Goal: Understand process/instructions: Learn how to perform a task or action

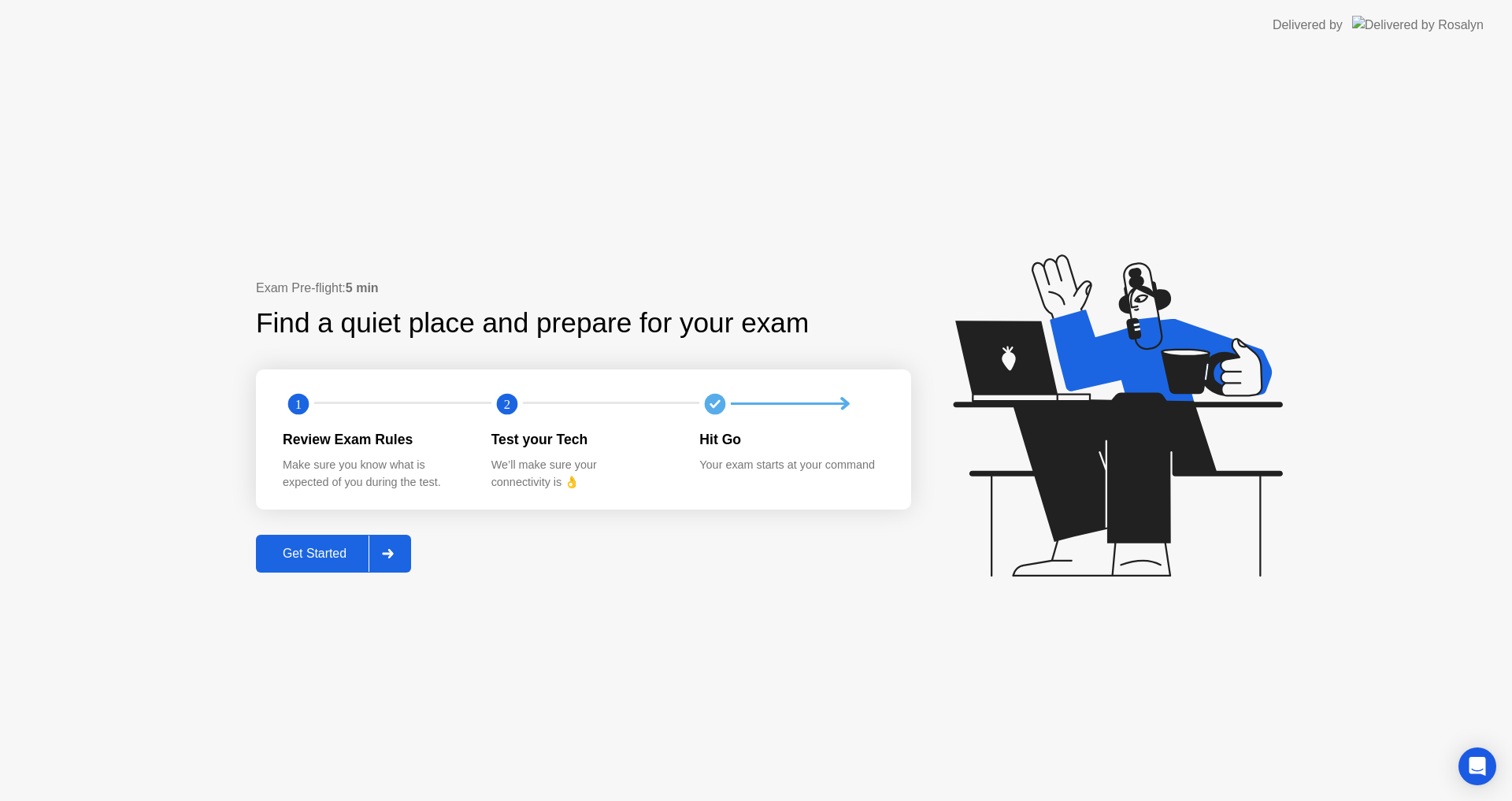
click at [360, 546] on div "Get Started" at bounding box center [315, 554] width 108 height 14
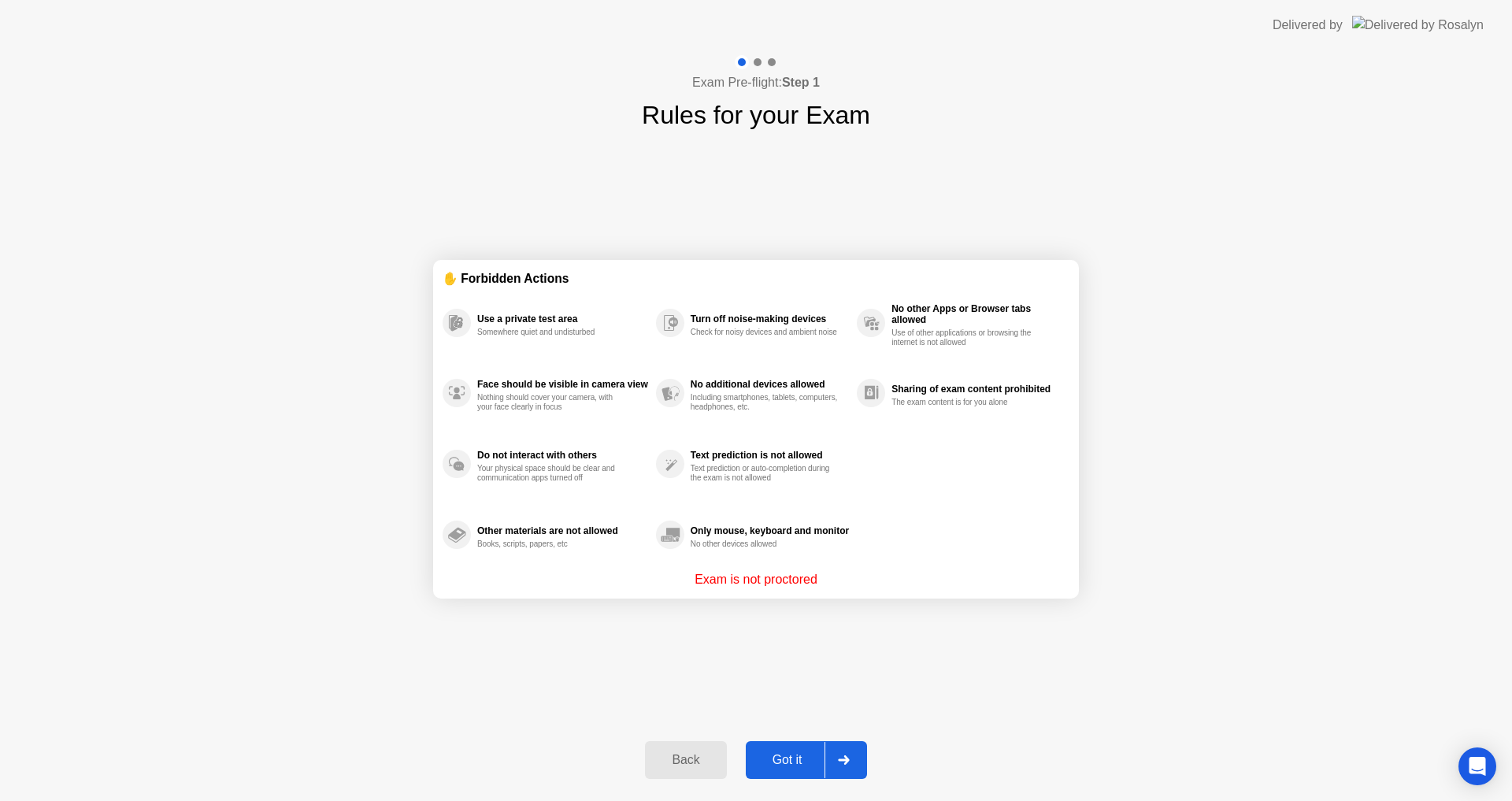
click at [805, 748] on button "Got it" at bounding box center [806, 760] width 122 height 38
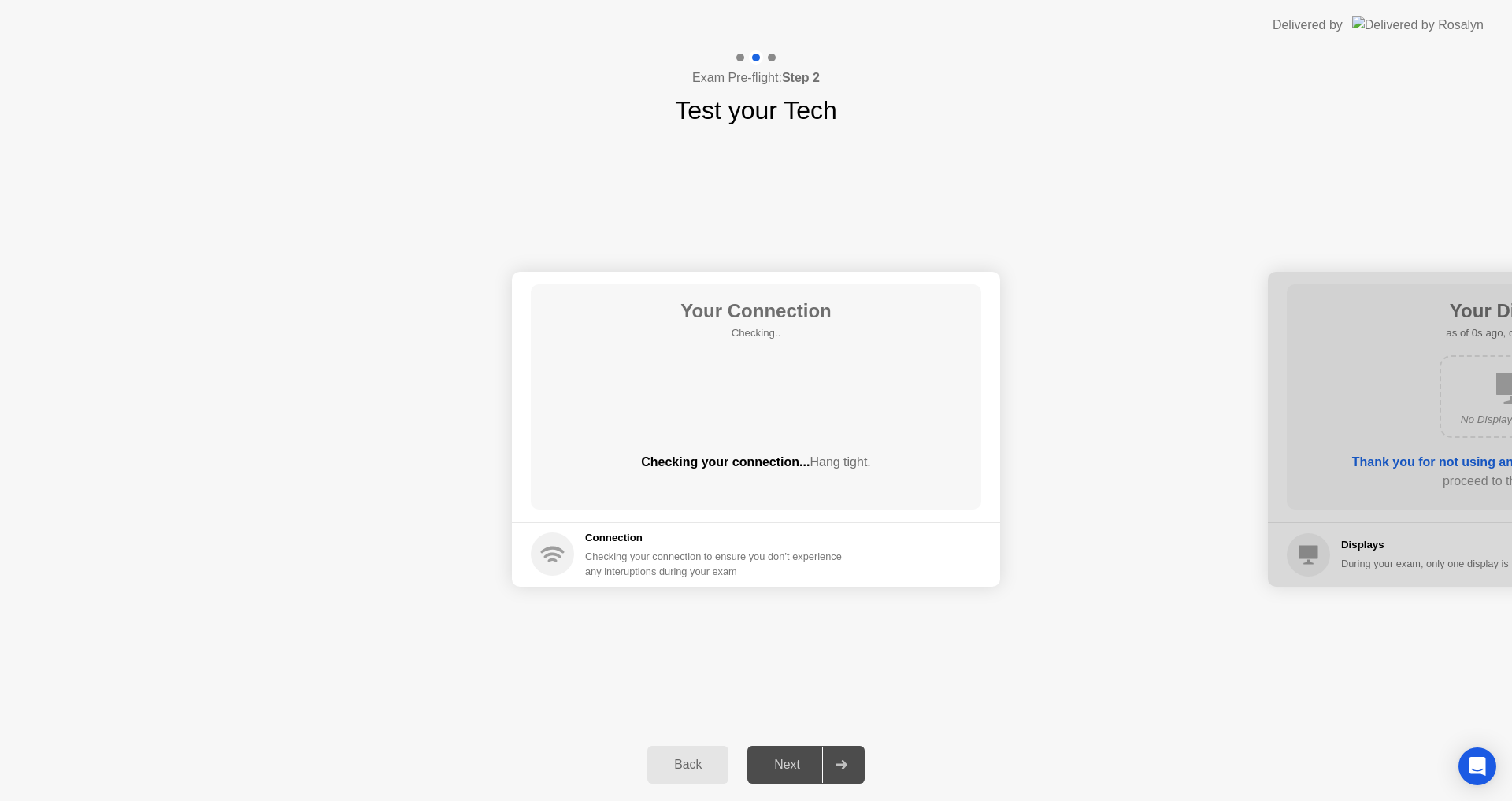
click at [801, 760] on div "Next" at bounding box center [788, 765] width 70 height 14
click at [835, 770] on div at bounding box center [842, 765] width 38 height 36
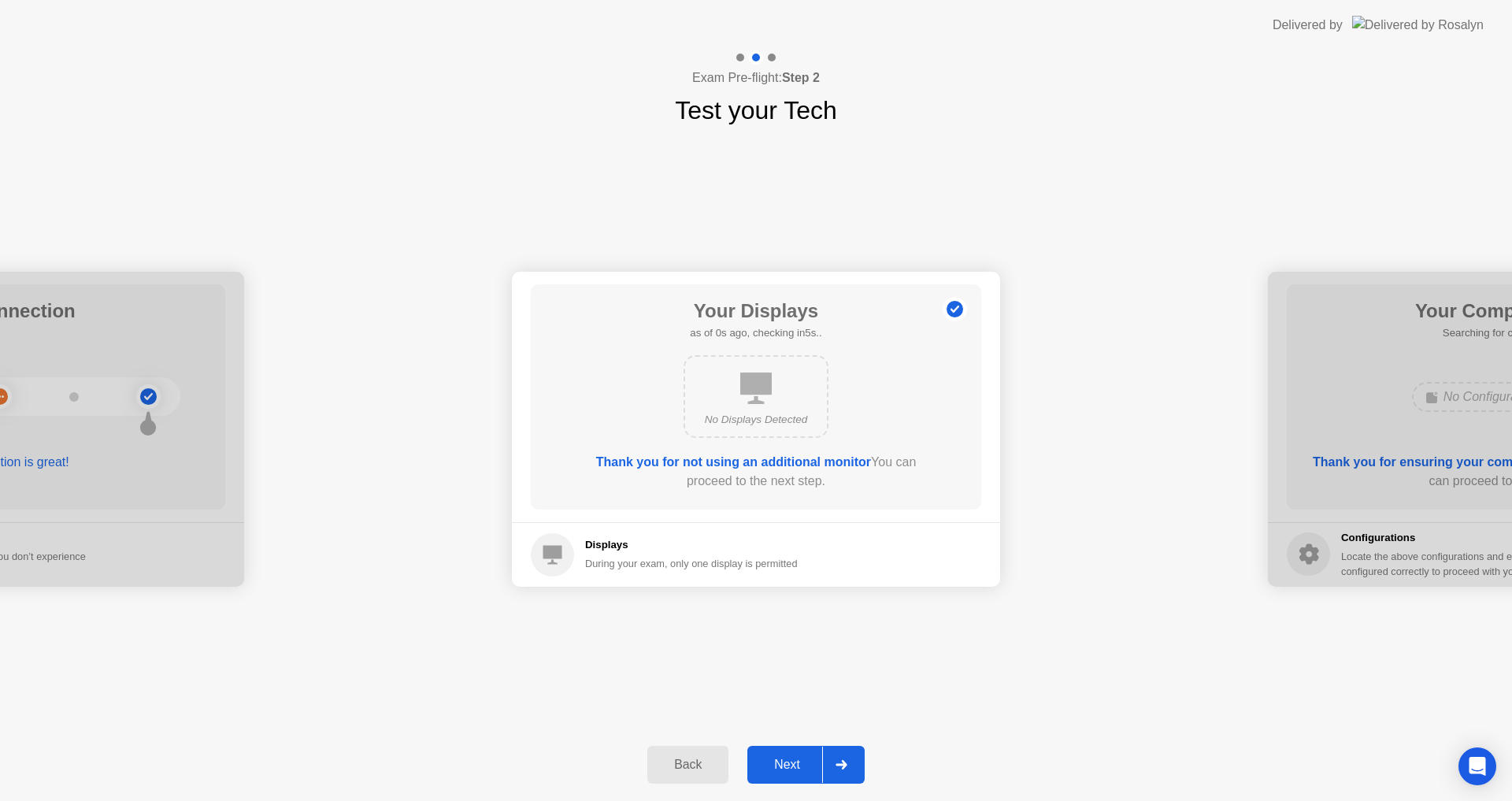
click at [835, 770] on div at bounding box center [842, 765] width 38 height 36
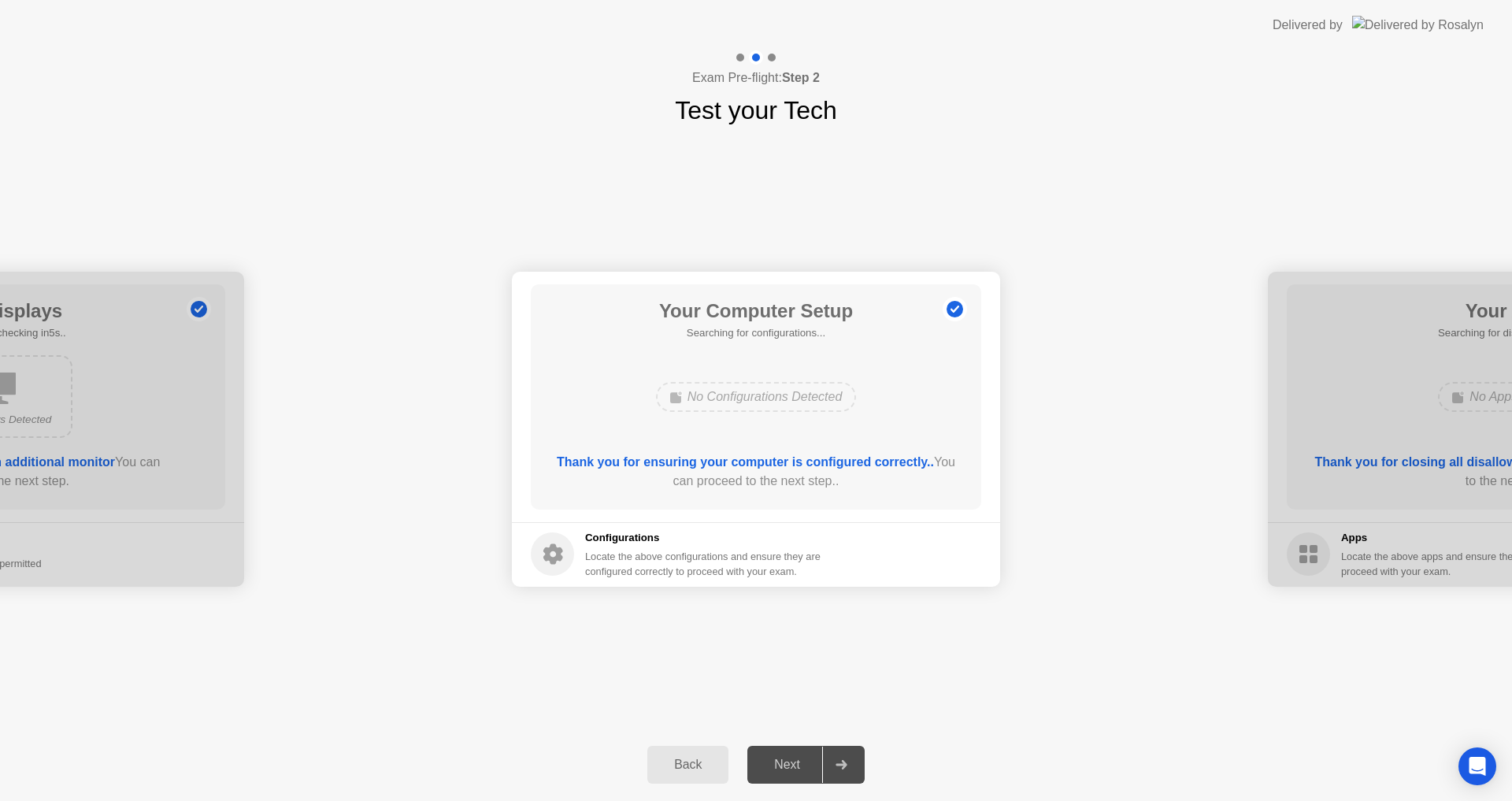
click at [835, 770] on div at bounding box center [842, 765] width 38 height 36
click at [454, 158] on div "Your Connection Your connection is great! Connection Checking your connection t…" at bounding box center [756, 429] width 1512 height 599
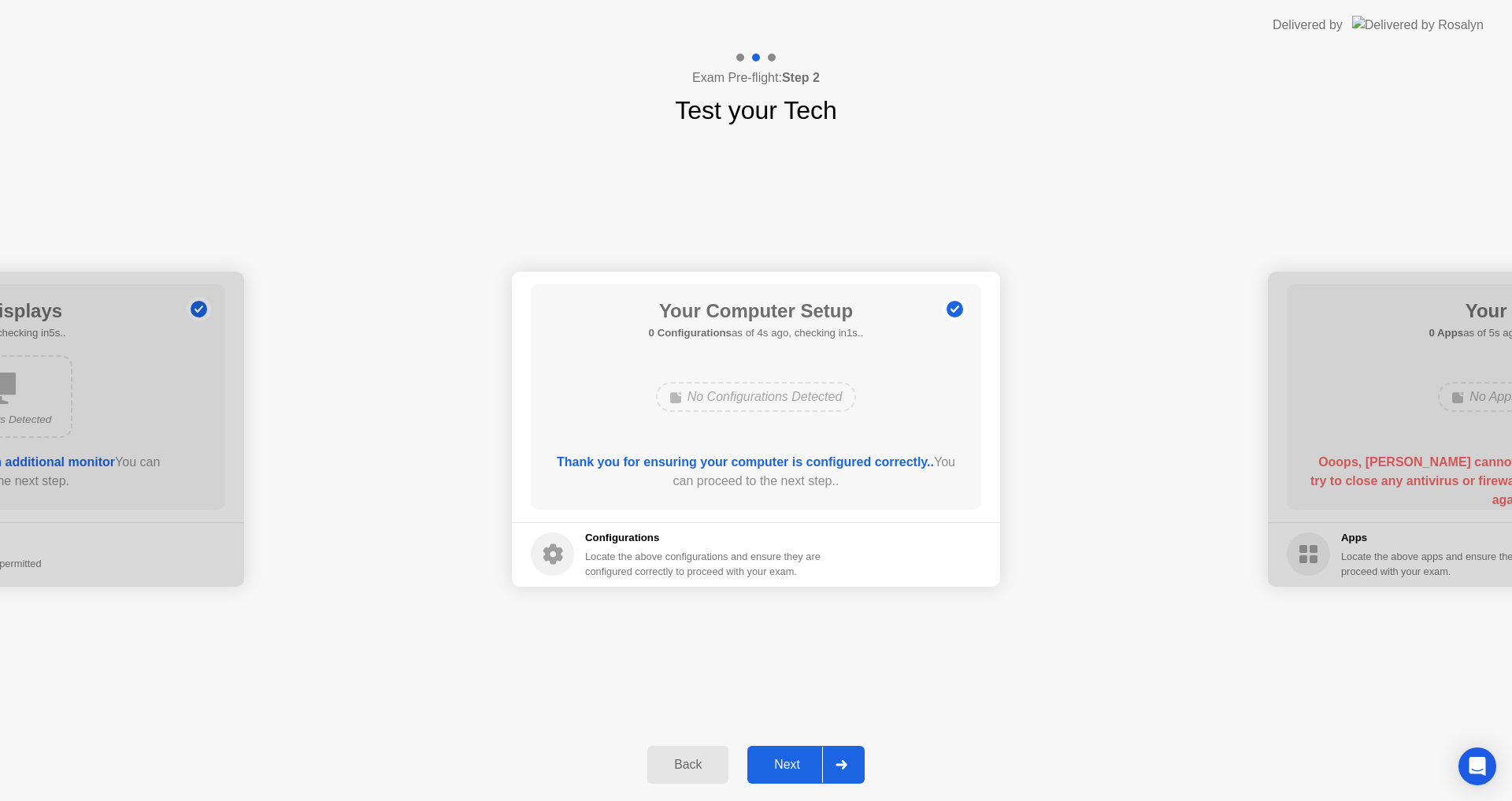
click at [454, 158] on div "Your Connection Your connection is great! Connection Checking your connection t…" at bounding box center [756, 429] width 1512 height 599
click at [707, 567] on div "Locate the above configurations and ensure they are configured correctly to pro…" at bounding box center [704, 563] width 238 height 30
click at [877, 468] on b "Thank you for ensuring your computer is configured correctly.." at bounding box center [745, 462] width 377 height 14
click at [792, 766] on div "Next" at bounding box center [788, 765] width 70 height 14
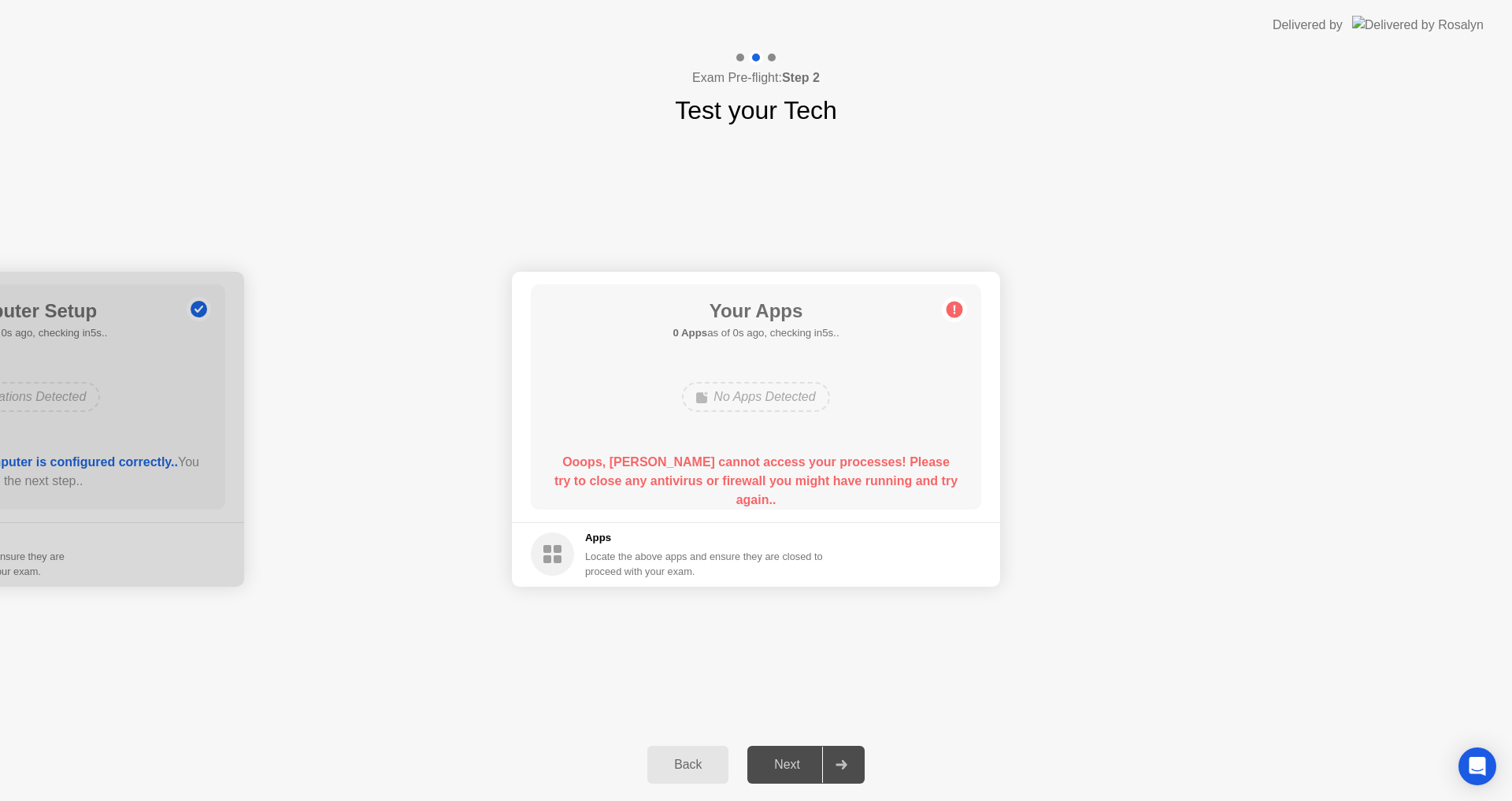
click at [860, 523] on footer "Apps Locate the above apps and ensure they are closed to proceed with your exam." at bounding box center [756, 554] width 489 height 65
click at [758, 554] on div "Locate the above apps and ensure they are closed to proceed with your exam." at bounding box center [704, 563] width 238 height 30
click at [915, 350] on div "Your Apps 0 Apps as of 2s ago, checking in3s.. No Apps Detected Ooops, [PERSON_…" at bounding box center [756, 397] width 451 height 225
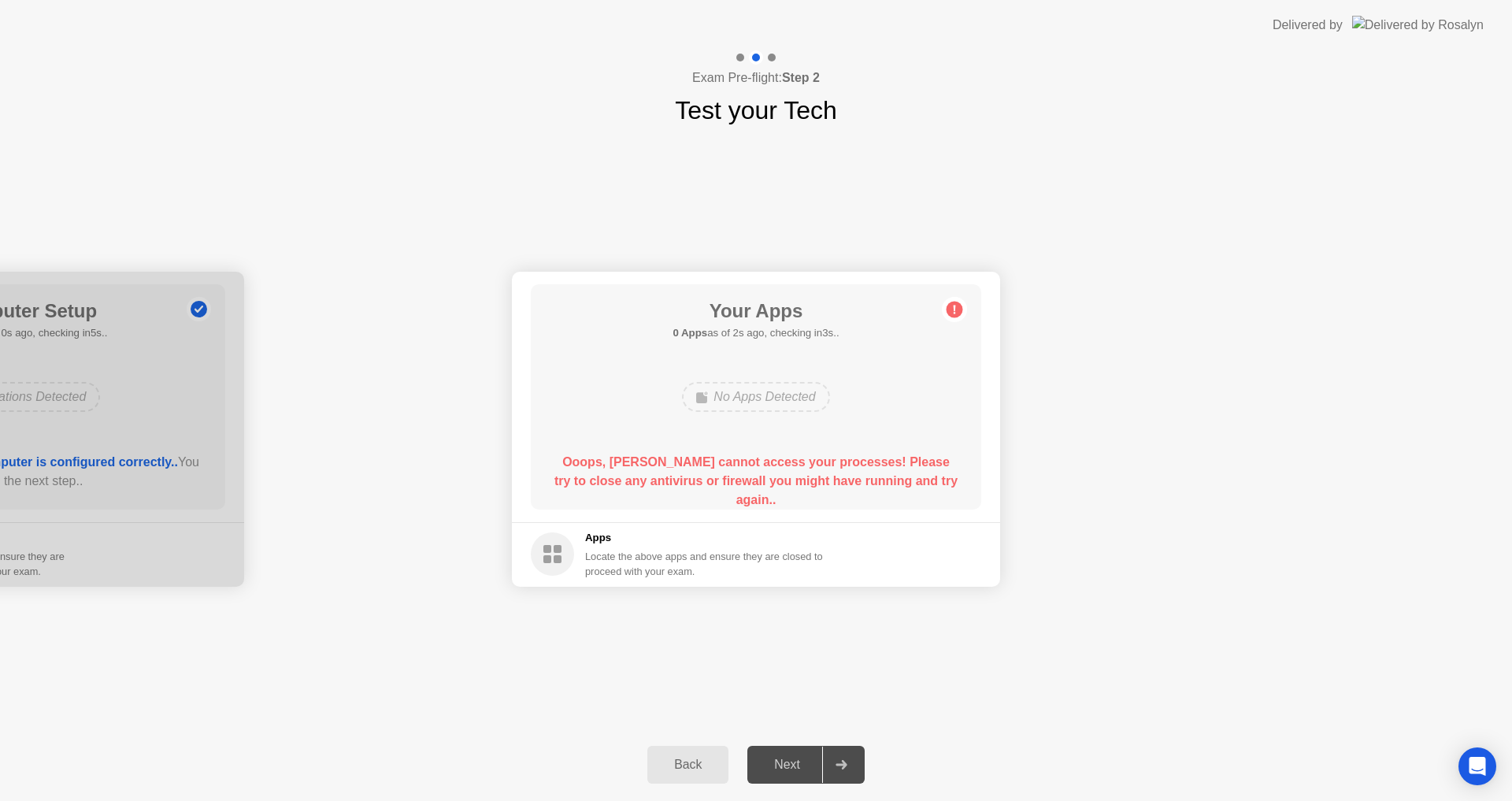
click at [915, 350] on div "Your Apps 0 Apps as of 2s ago, checking in3s.. No Apps Detected Ooops, [PERSON_…" at bounding box center [756, 397] width 451 height 225
click at [911, 346] on div "Your Apps 0 Apps as of 2s ago, checking in3s.. No Apps Detected Ooops, [PERSON_…" at bounding box center [756, 397] width 451 height 225
drag, startPoint x: 908, startPoint y: 346, endPoint x: 908, endPoint y: 374, distance: 28.0
click at [911, 367] on div "Your Apps 0 Apps as of 2s ago, checking in3s.. No Apps Detected Ooops, [PERSON_…" at bounding box center [756, 397] width 451 height 225
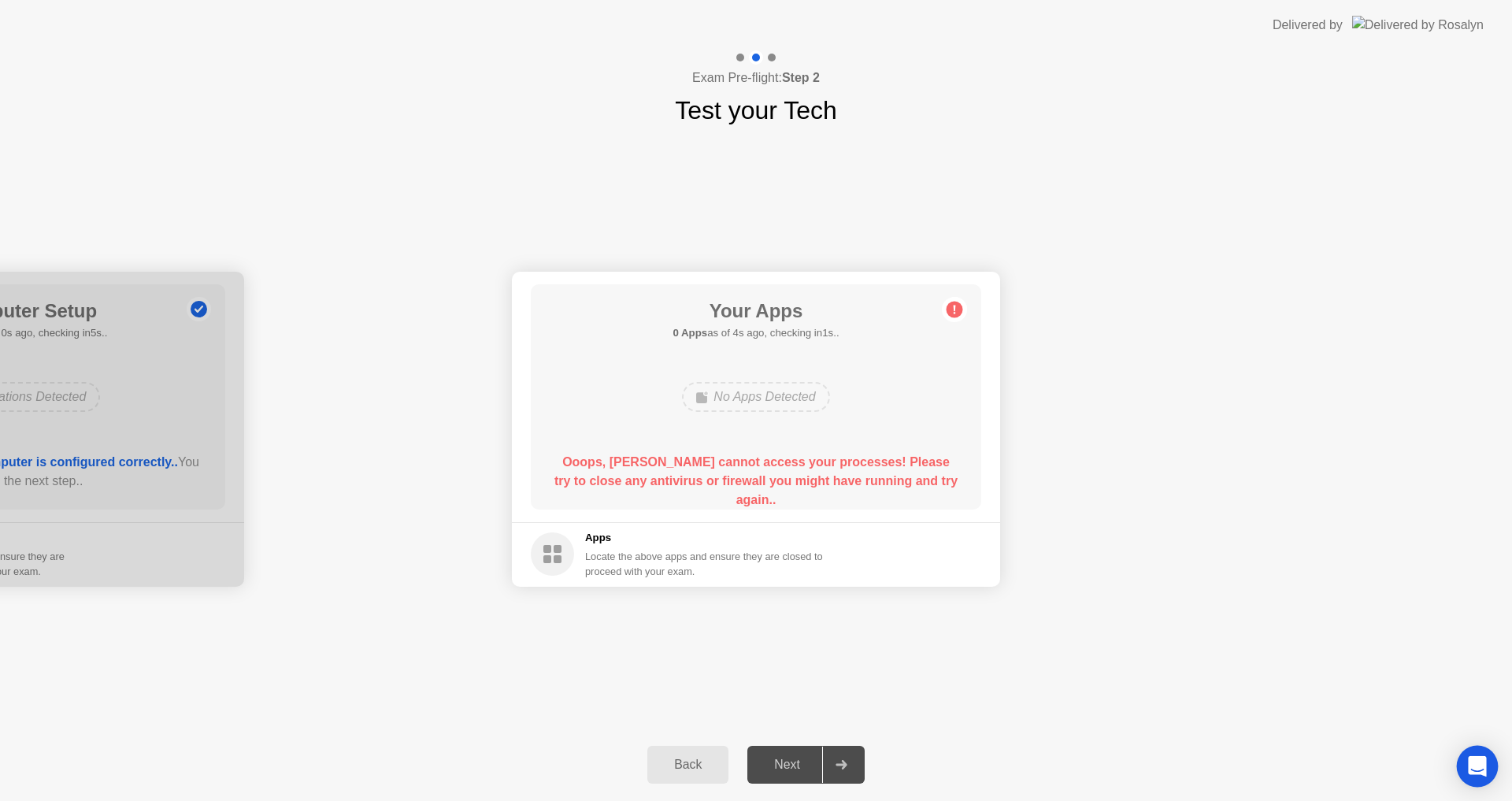
click at [1492, 771] on div "Open Intercom Messenger" at bounding box center [1478, 767] width 41 height 41
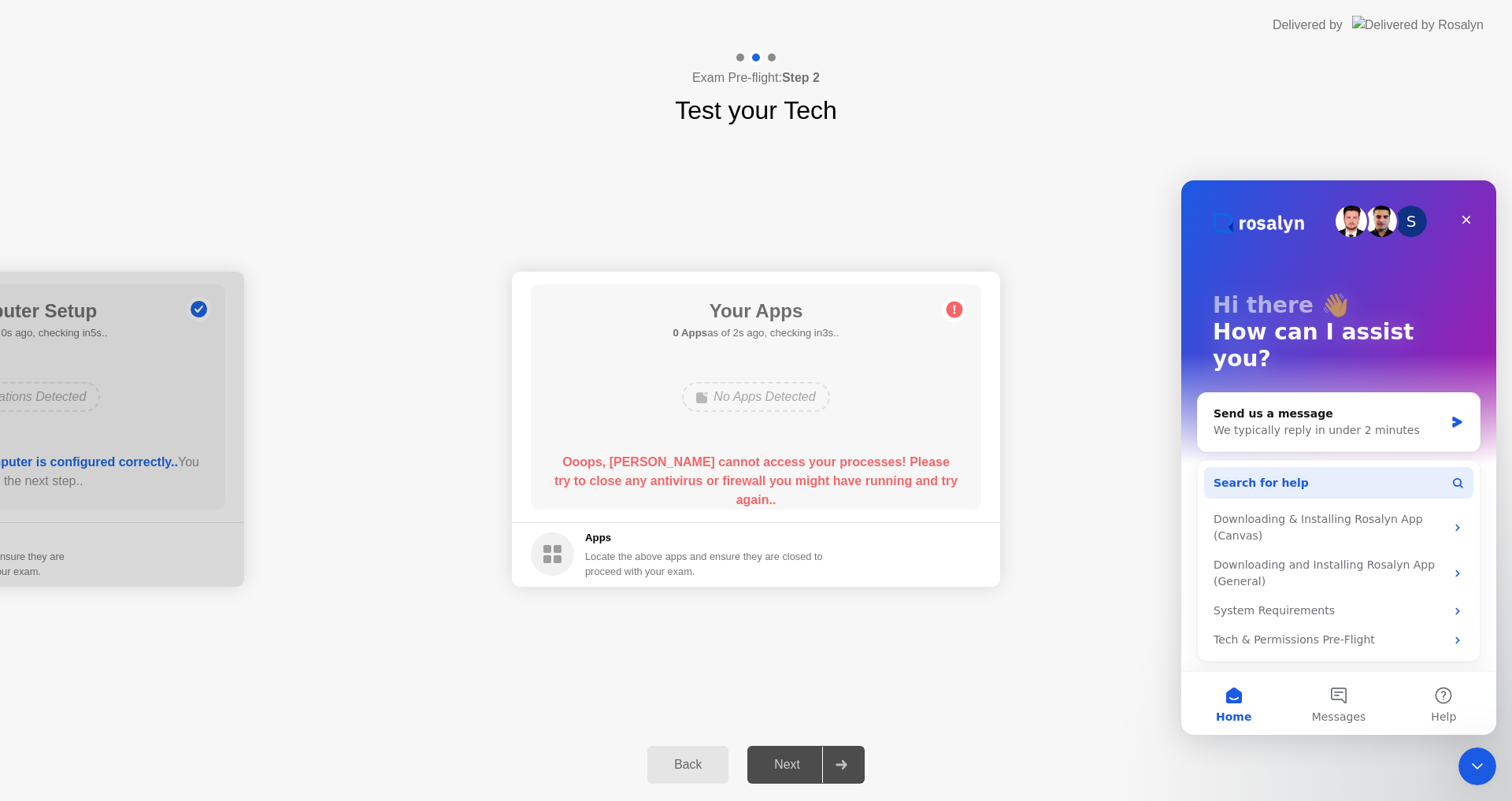
click at [1343, 467] on button "Search for help" at bounding box center [1338, 482] width 269 height 32
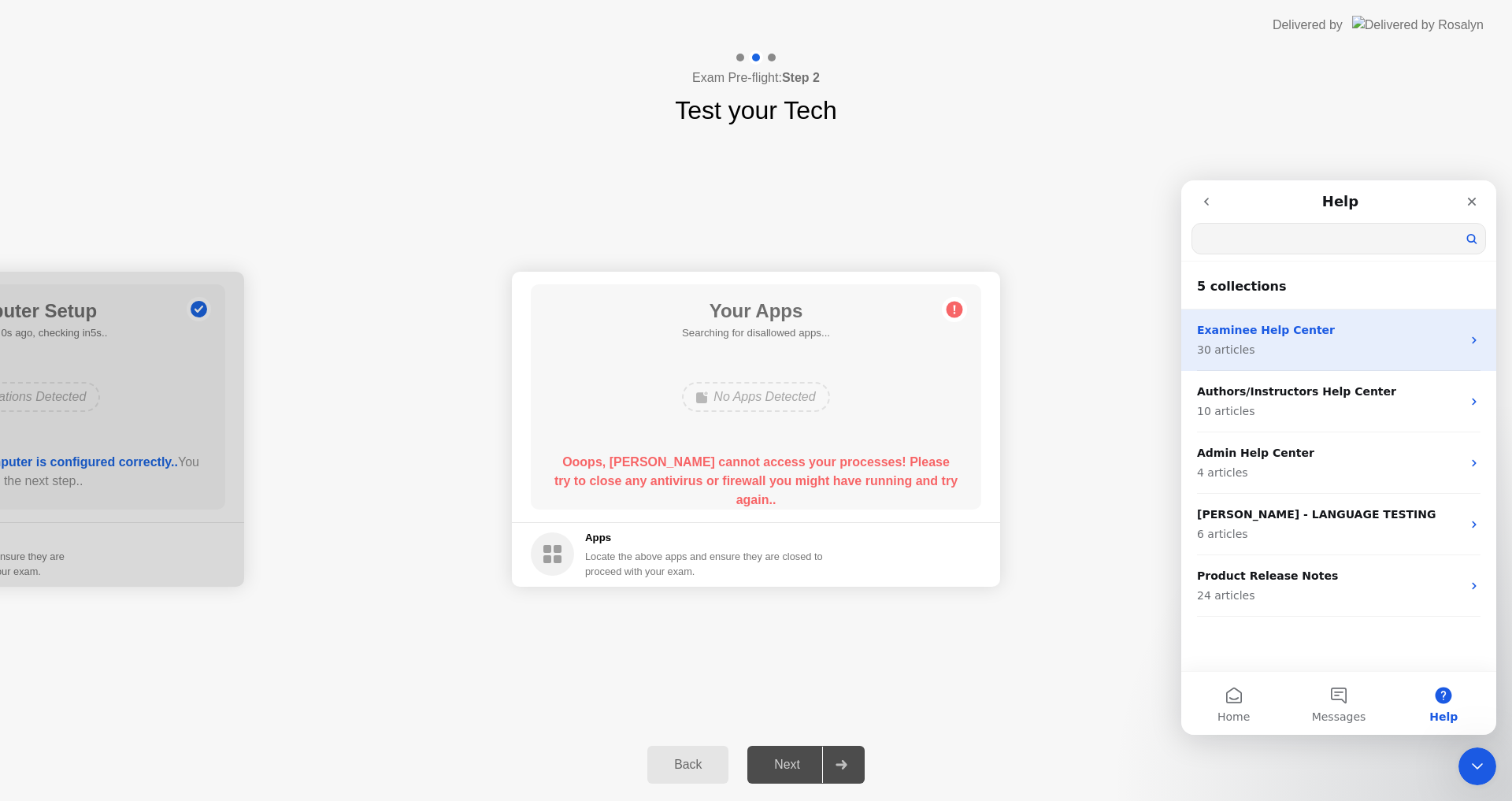
click at [1316, 331] on p "Examinee Help Center" at bounding box center [1329, 330] width 265 height 16
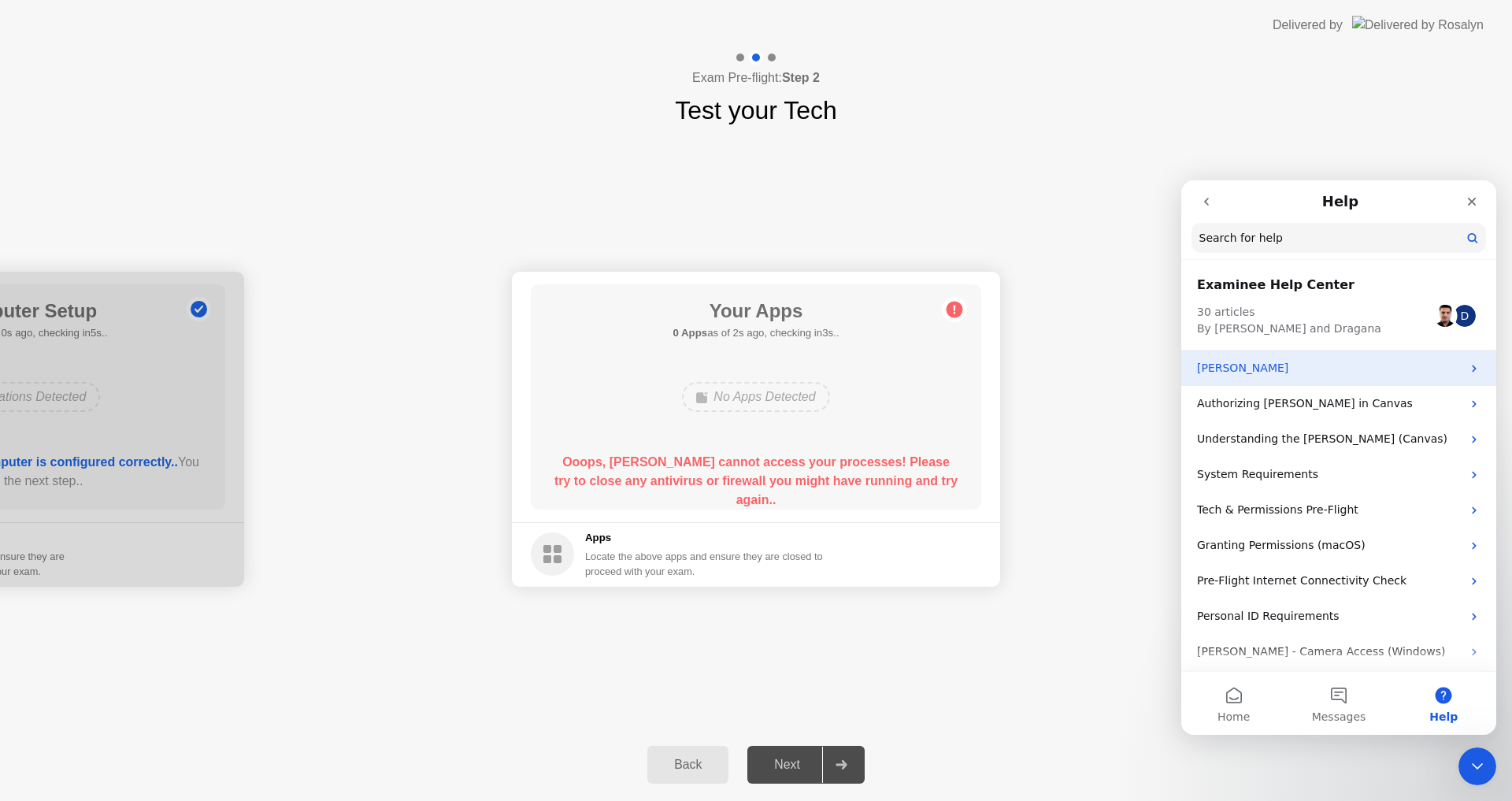
click at [1340, 372] on p "[PERSON_NAME]" at bounding box center [1329, 368] width 265 height 16
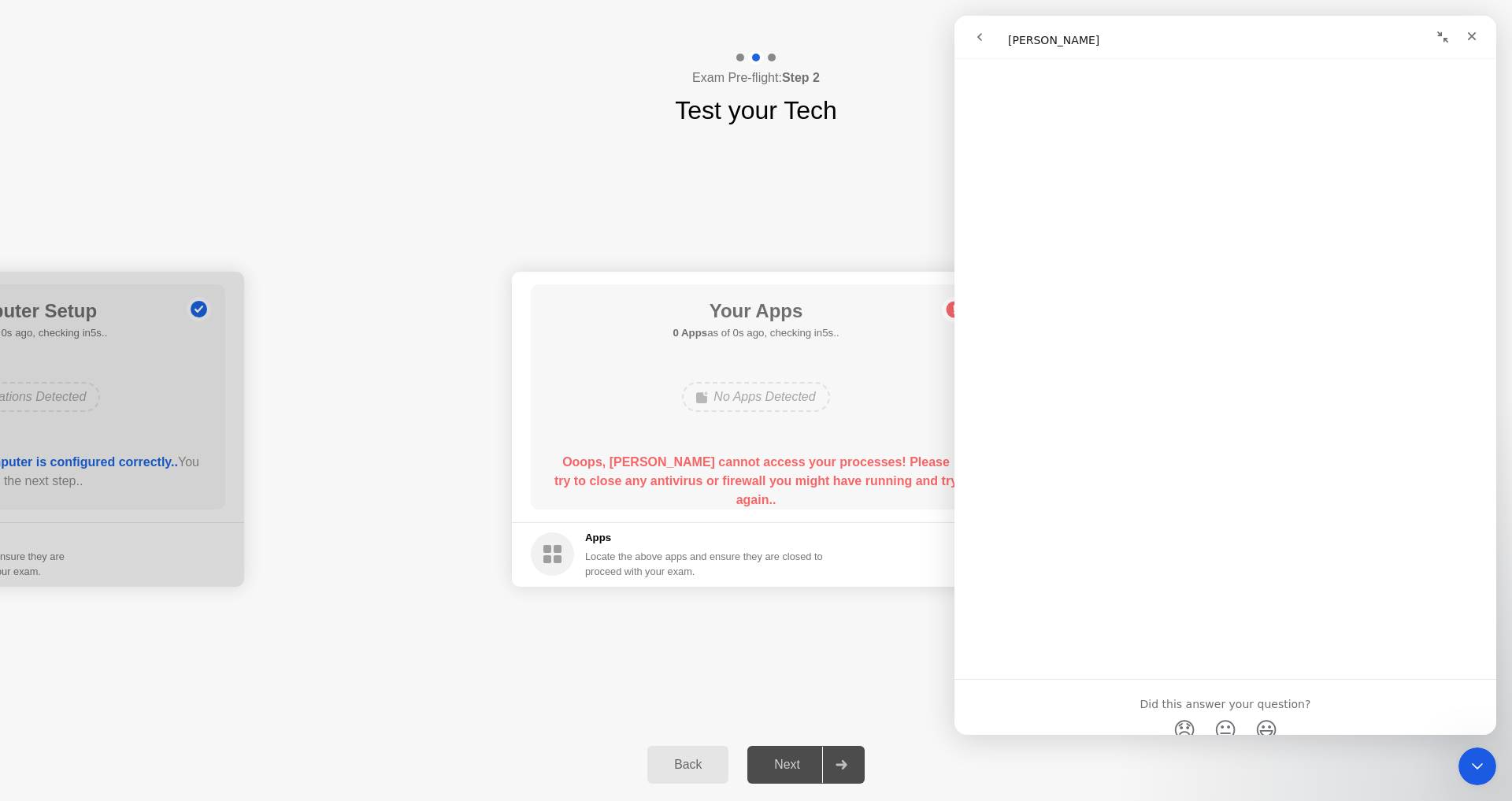
scroll to position [848, 0]
click at [977, 35] on icon "go back" at bounding box center [980, 37] width 13 height 13
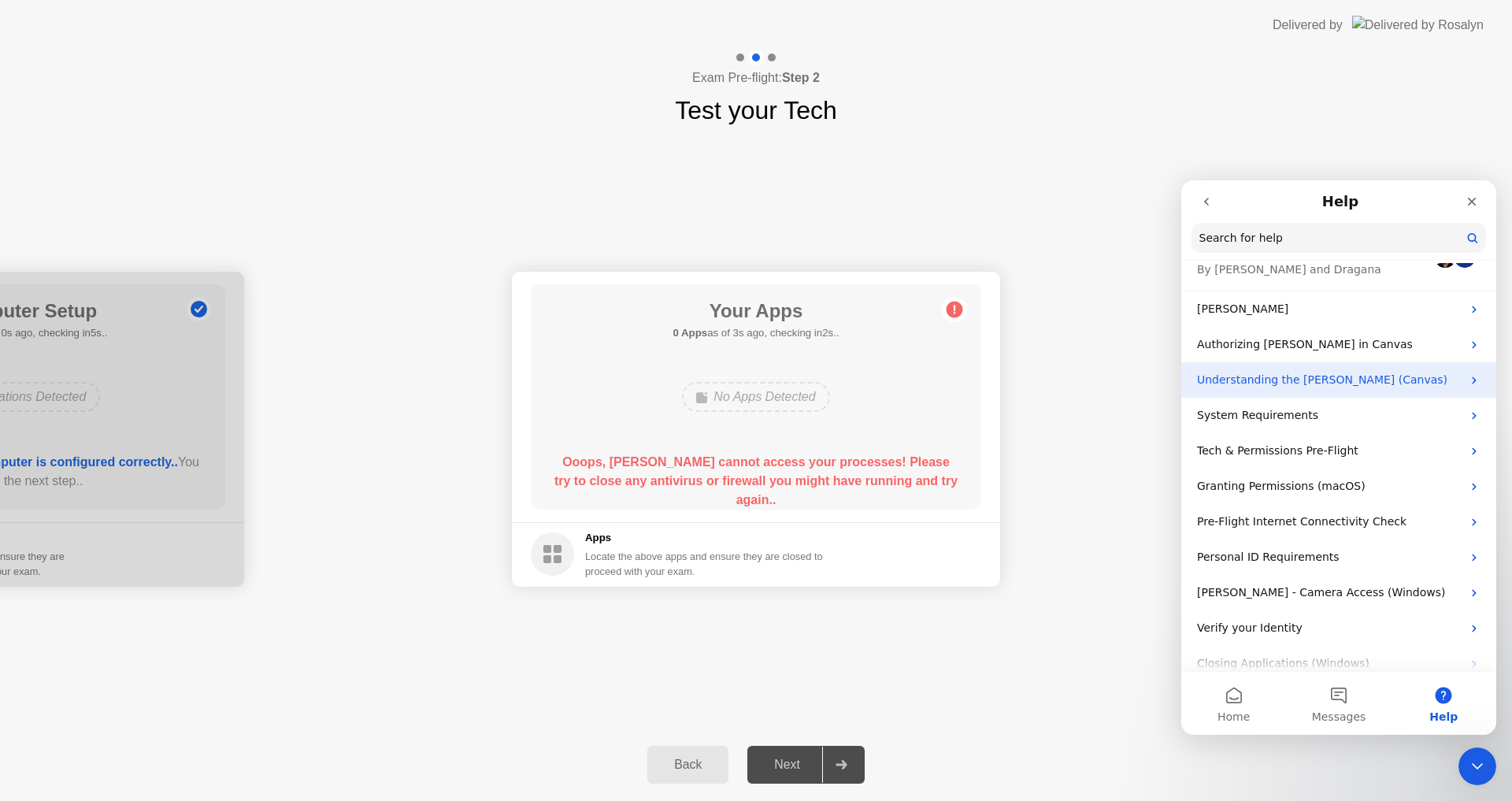
scroll to position [79, 0]
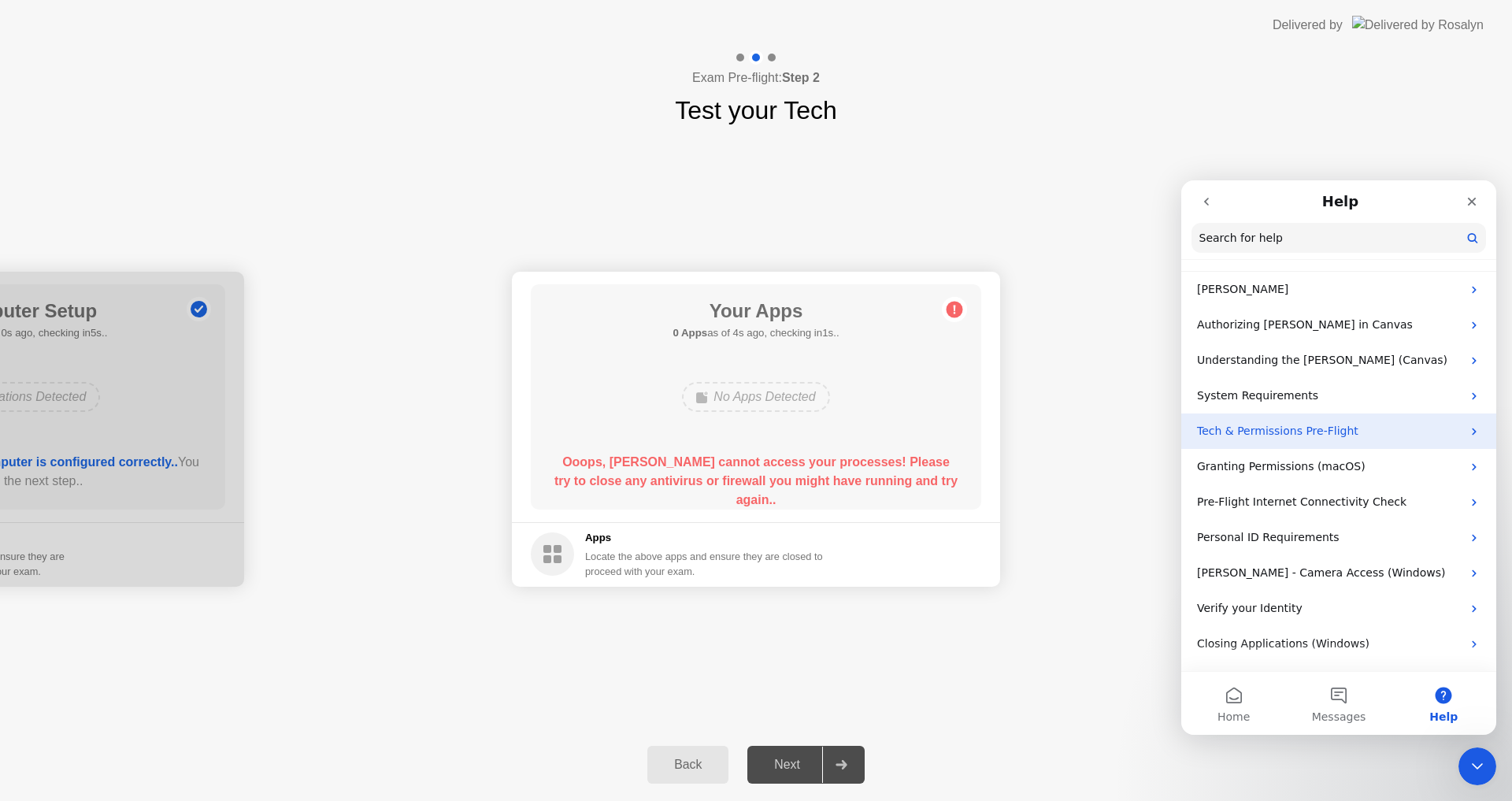
click at [1347, 432] on p "Tech & Permissions Pre-Flight" at bounding box center [1329, 431] width 265 height 16
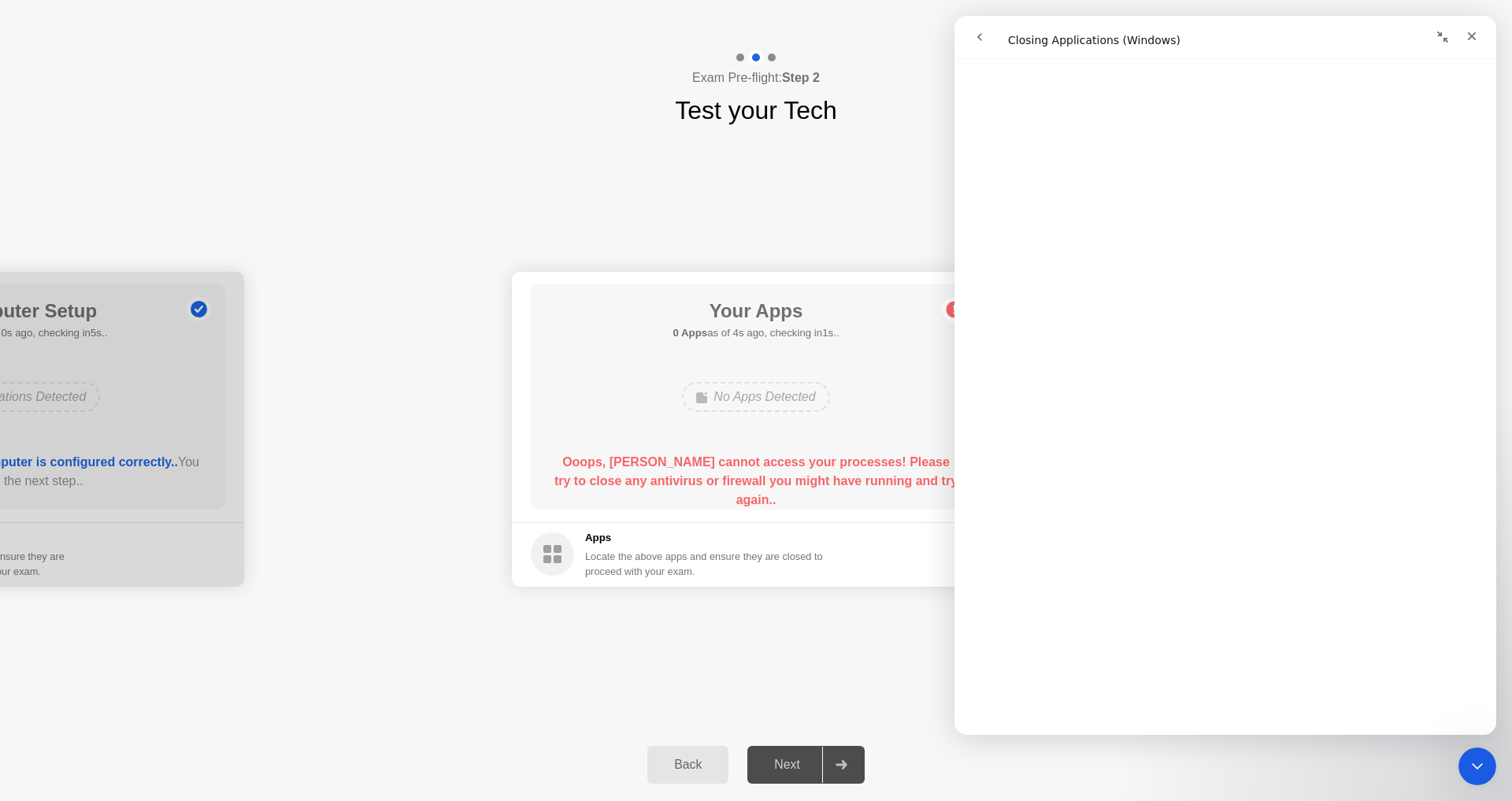
scroll to position [1260, 0]
click at [741, 130] on div "Your Connection Your connection is great! Connection Checking your connection t…" at bounding box center [756, 429] width 1512 height 599
click at [774, 394] on div "No Apps Detected" at bounding box center [756, 396] width 148 height 30
drag, startPoint x: 774, startPoint y: 394, endPoint x: 854, endPoint y: 455, distance: 100.6
click at [777, 395] on div "No Apps Detected" at bounding box center [756, 396] width 148 height 30
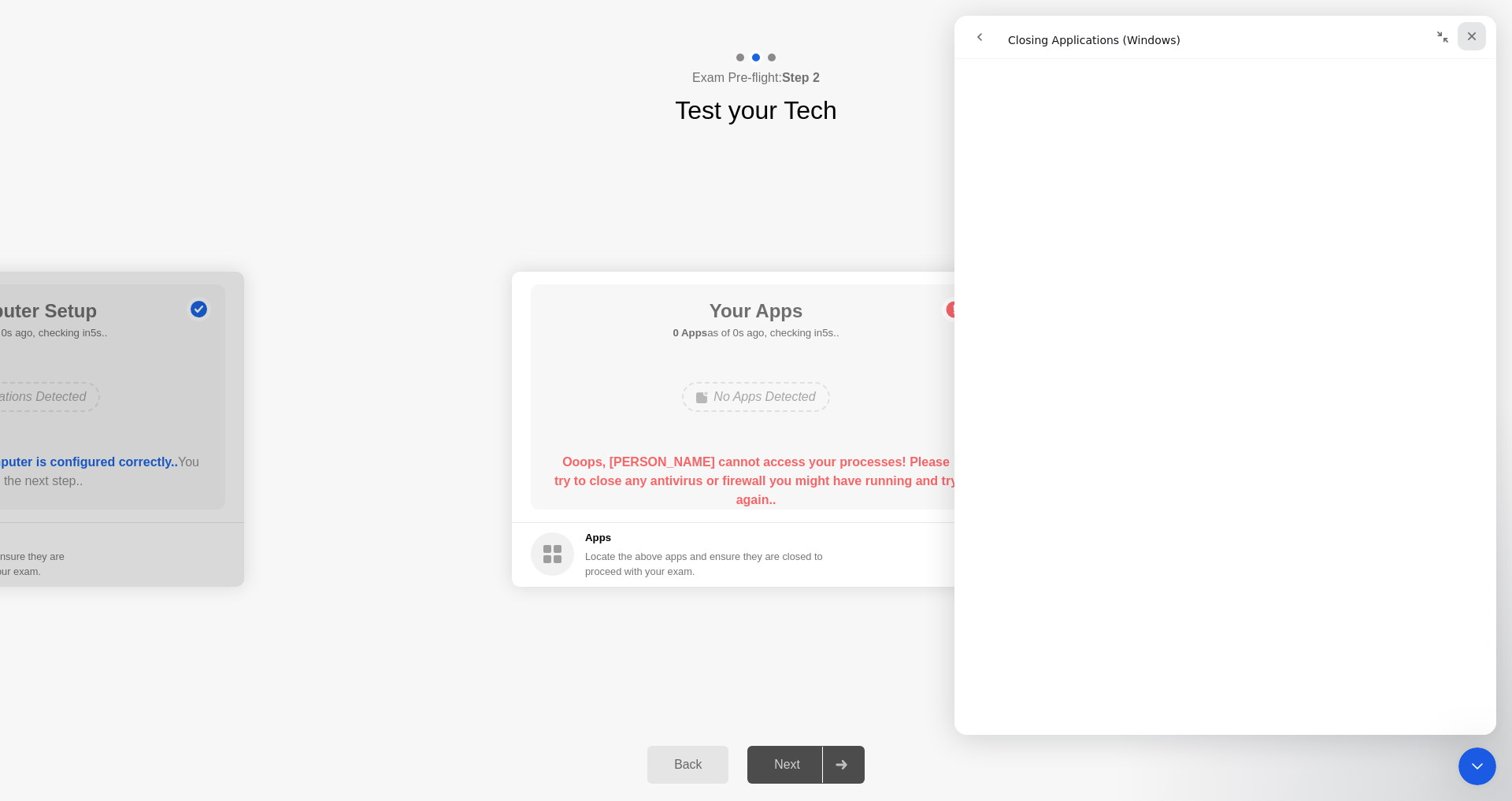
click at [1470, 29] on div "Close" at bounding box center [1472, 37] width 29 height 29
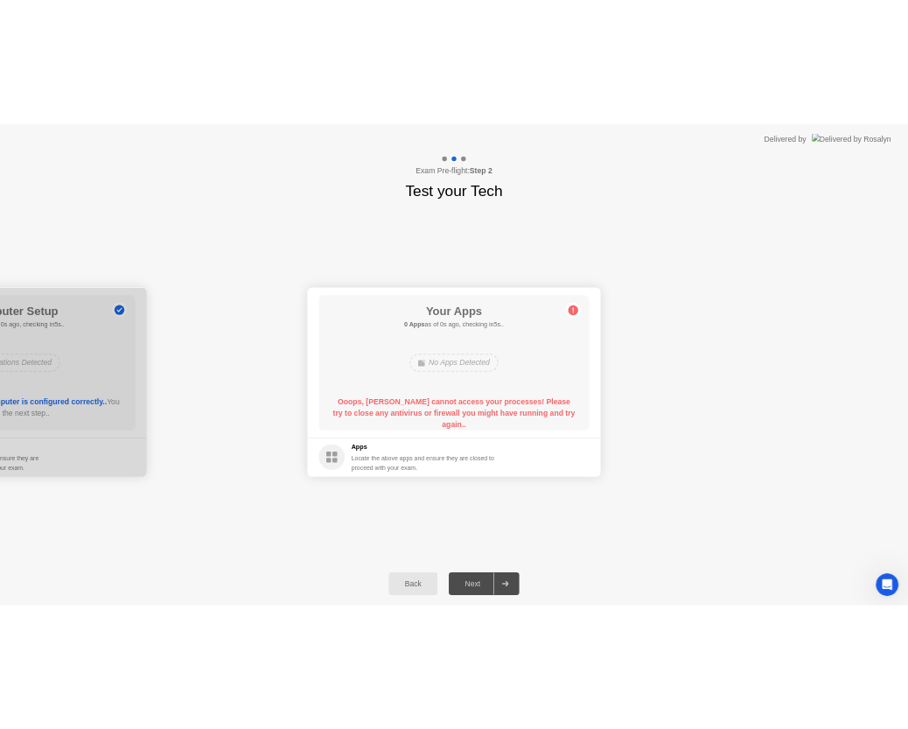
scroll to position [0, 0]
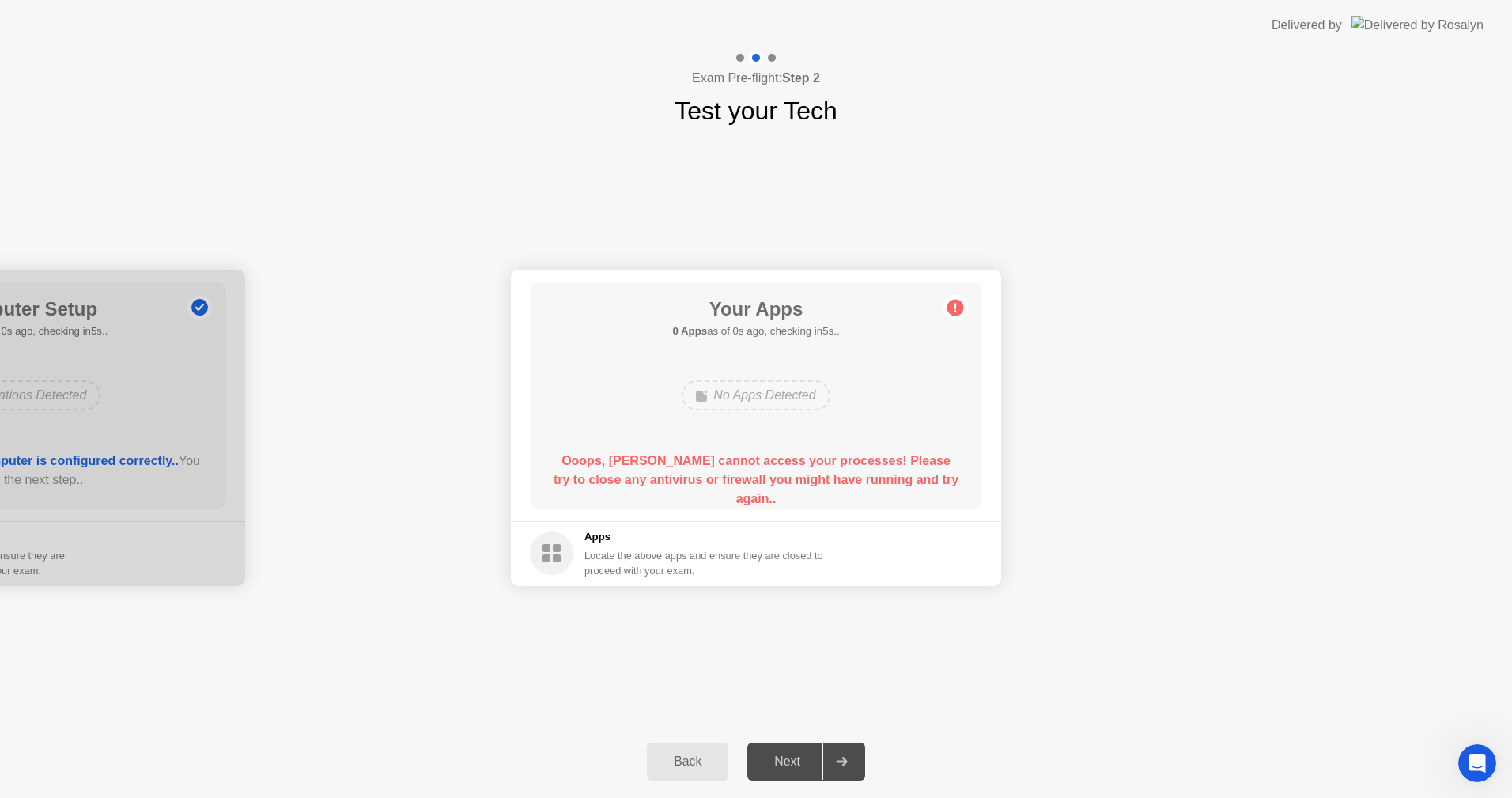
click at [697, 535] on h5 "Apps" at bounding box center [704, 537] width 239 height 16
drag, startPoint x: 697, startPoint y: 535, endPoint x: 758, endPoint y: 511, distance: 65.6
click at [709, 534] on h5 "Apps" at bounding box center [704, 537] width 239 height 16
drag, startPoint x: 758, startPoint y: 511, endPoint x: 1135, endPoint y: 309, distance: 427.7
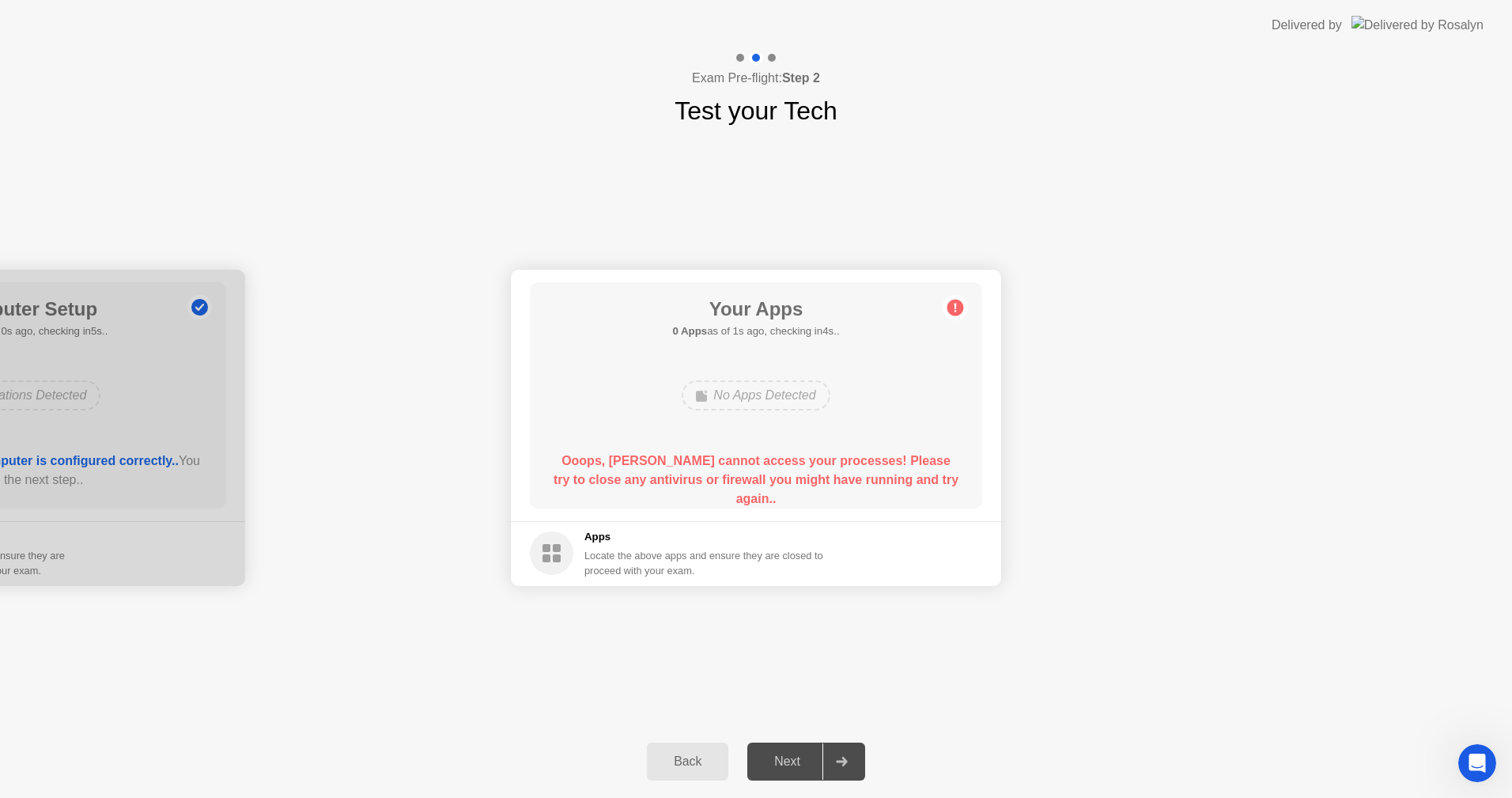
click at [1239, 169] on div "Your Connection Your connection is great! Connection Checking your connection t…" at bounding box center [756, 427] width 1512 height 596
drag, startPoint x: 1411, startPoint y: 40, endPoint x: 1428, endPoint y: 33, distance: 18.4
click at [1418, 37] on div "Delivered by" at bounding box center [1377, 25] width 212 height 51
click at [1428, 33] on img at bounding box center [1418, 25] width 132 height 18
click at [750, 422] on div "Your Apps 0 Apps as of 2s ago, checking in3s.. No Apps Detected Ooops, [PERSON_…" at bounding box center [756, 395] width 453 height 226
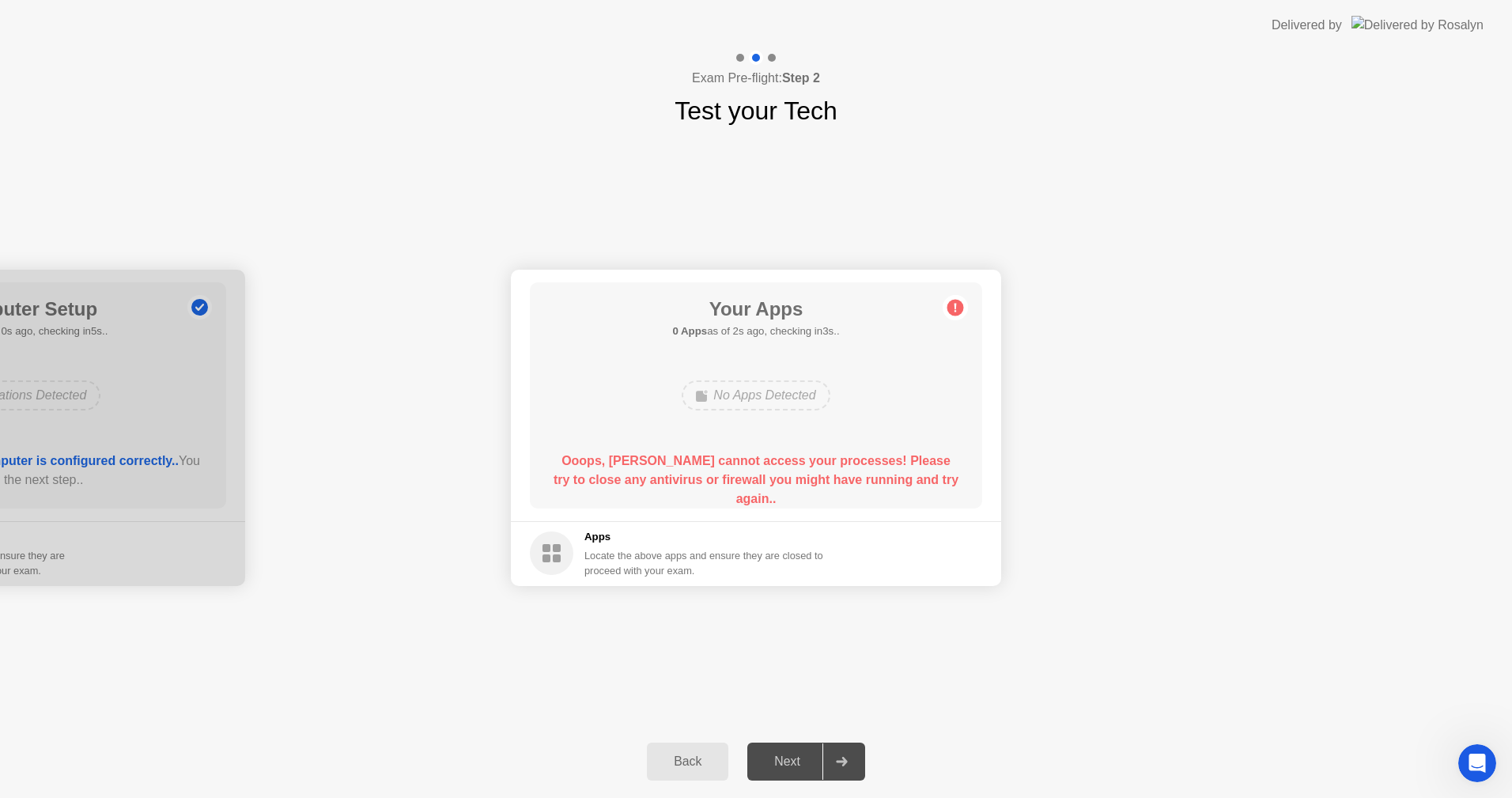
drag, startPoint x: 750, startPoint y: 422, endPoint x: 754, endPoint y: 453, distance: 31.3
click at [750, 432] on div "Your Apps 0 Apps as of 2s ago, checking in3s.. No Apps Detected Ooops, [PERSON_…" at bounding box center [756, 395] width 453 height 226
drag, startPoint x: 754, startPoint y: 453, endPoint x: 753, endPoint y: 484, distance: 31.0
click at [755, 483] on b "Ooops, [PERSON_NAME] cannot access your processes! Please try to close any anti…" at bounding box center [756, 479] width 405 height 52
drag, startPoint x: 753, startPoint y: 484, endPoint x: 661, endPoint y: 474, distance: 92.5
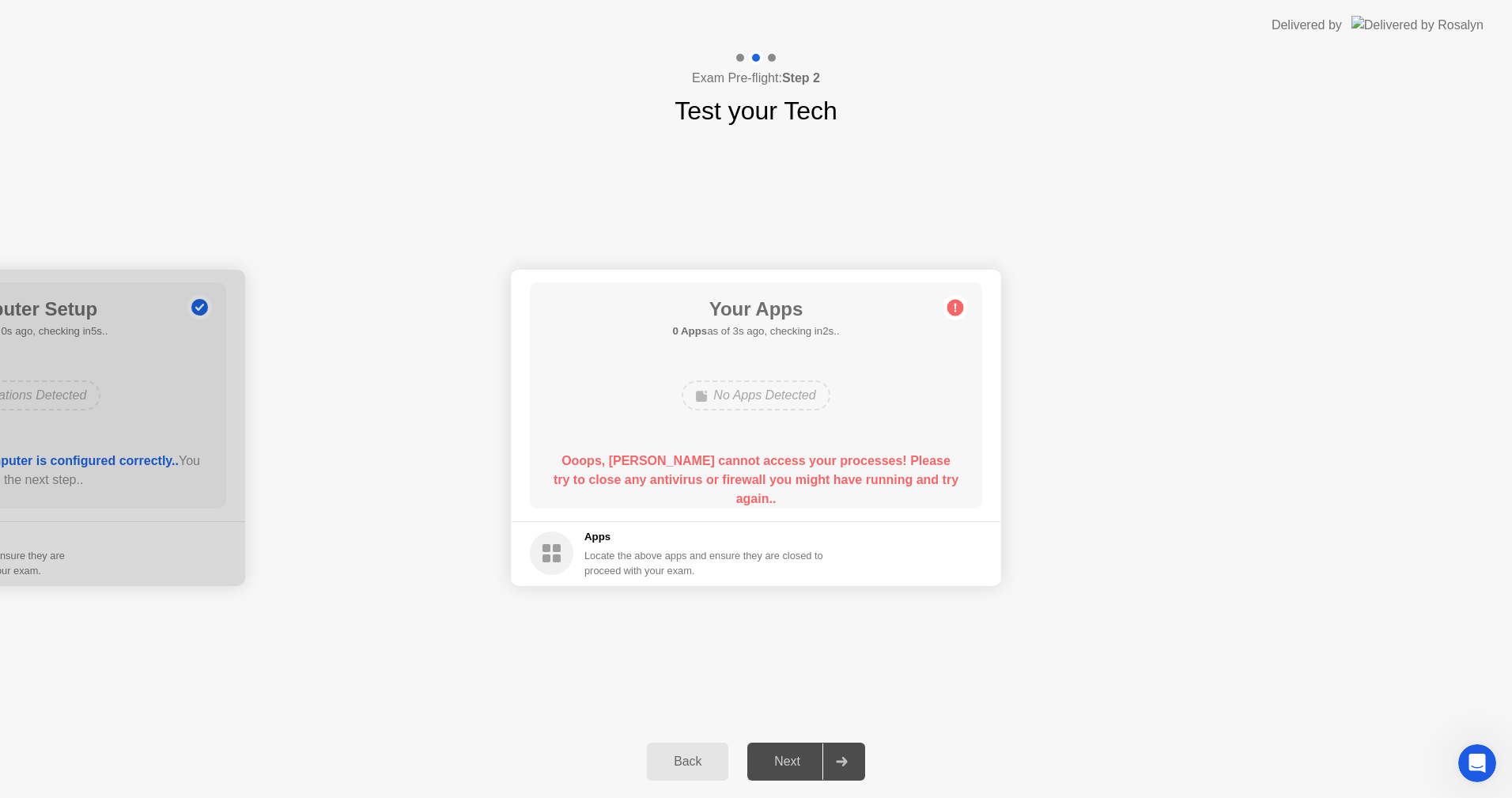
drag, startPoint x: 661, startPoint y: 474, endPoint x: 644, endPoint y: 470, distance: 17.5
click at [644, 470] on div "Ooops, [PERSON_NAME] cannot access your processes! Please try to close any anti…" at bounding box center [756, 480] width 408 height 57
drag, startPoint x: 652, startPoint y: 316, endPoint x: 647, endPoint y: 324, distance: 9.4
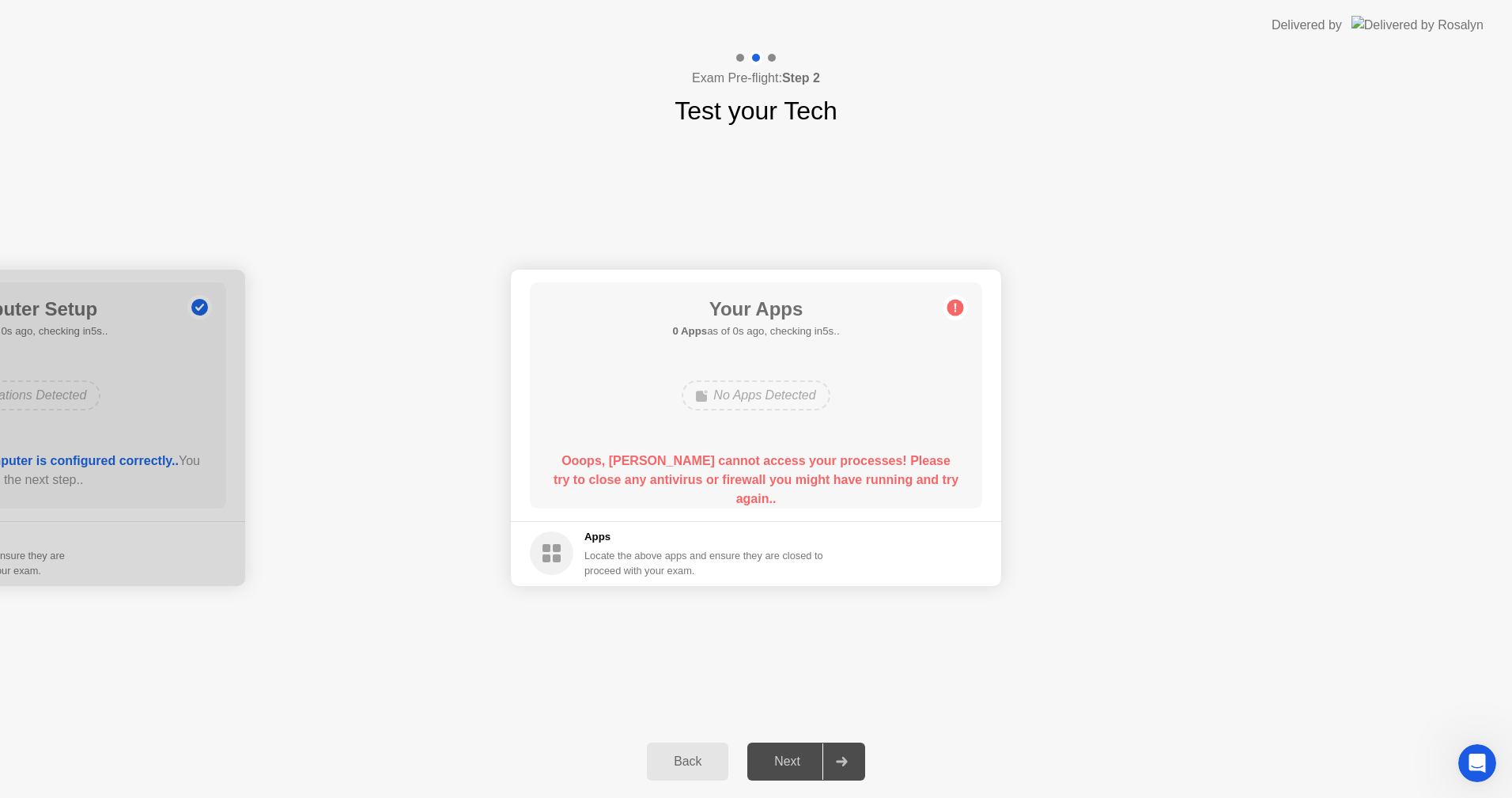
drag, startPoint x: 670, startPoint y: 321, endPoint x: 683, endPoint y: 333, distance: 17.7
click at [681, 333] on div "Your Apps 0 Apps as of 0s ago, checking in5s.." at bounding box center [756, 316] width 167 height 44
drag, startPoint x: 683, startPoint y: 333, endPoint x: 697, endPoint y: 337, distance: 14.6
click at [693, 333] on b "0 Apps" at bounding box center [690, 331] width 35 height 12
click at [701, 343] on div "Your Apps 0 Apps as of 0s ago, checking in5s.. No Apps Detected Ooops, [PERSON_…" at bounding box center [756, 395] width 453 height 226
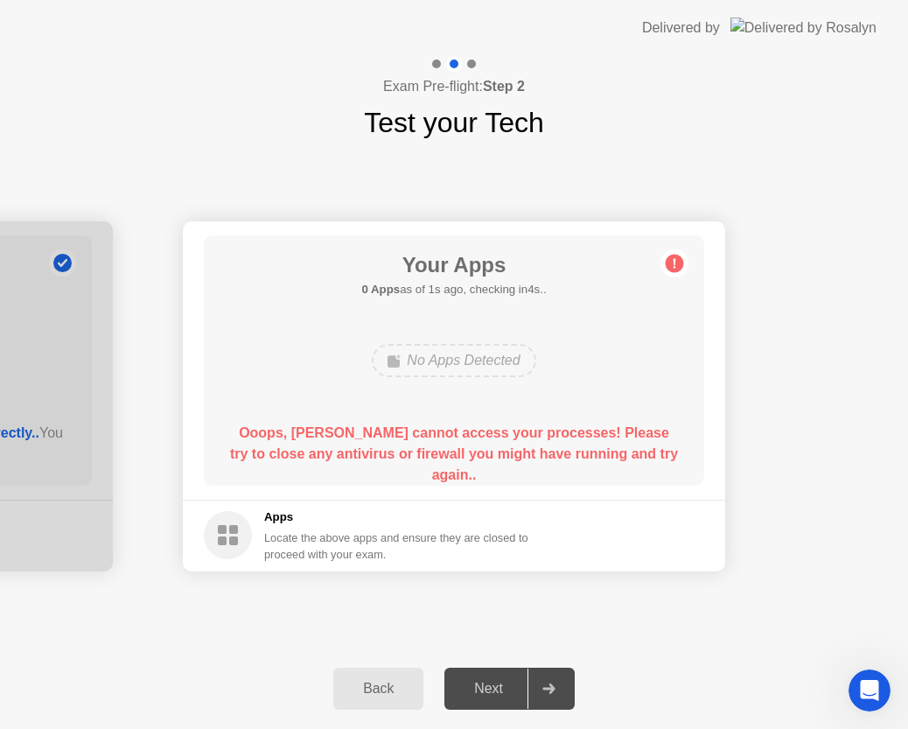
click at [549, 438] on b "Ooops, [PERSON_NAME] cannot access your processes! Please try to close any anti…" at bounding box center [454, 453] width 448 height 57
click at [564, 437] on b "Ooops, [PERSON_NAME] cannot access your processes! Please try to close any anti…" at bounding box center [454, 453] width 448 height 57
